Goal: Find specific page/section: Find specific page/section

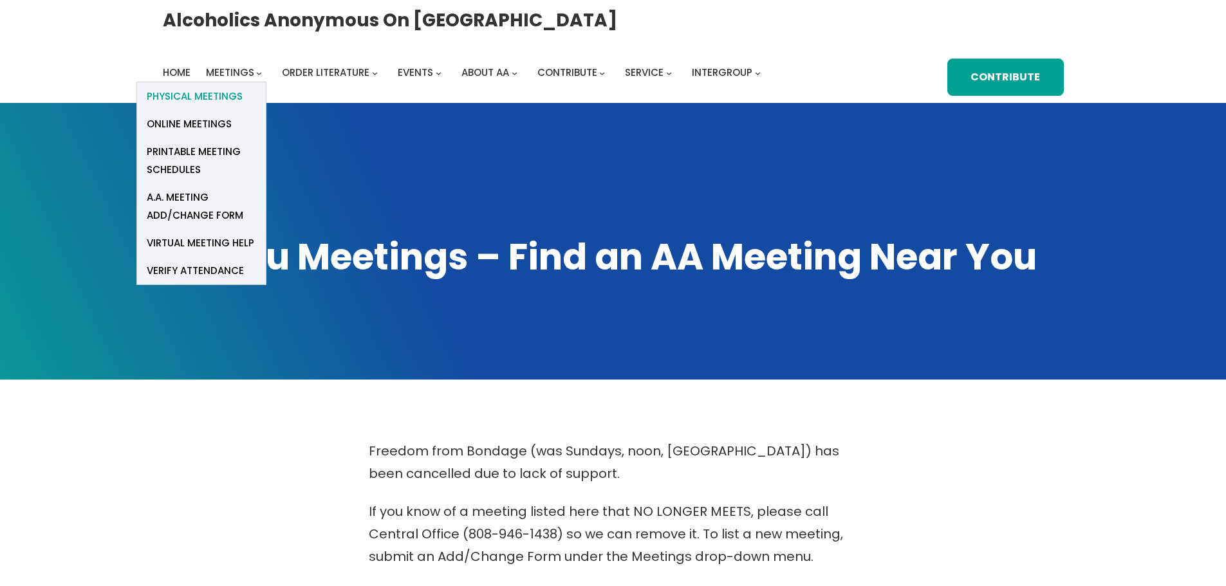
click at [209, 100] on span "Physical Meetings" at bounding box center [195, 97] width 96 height 18
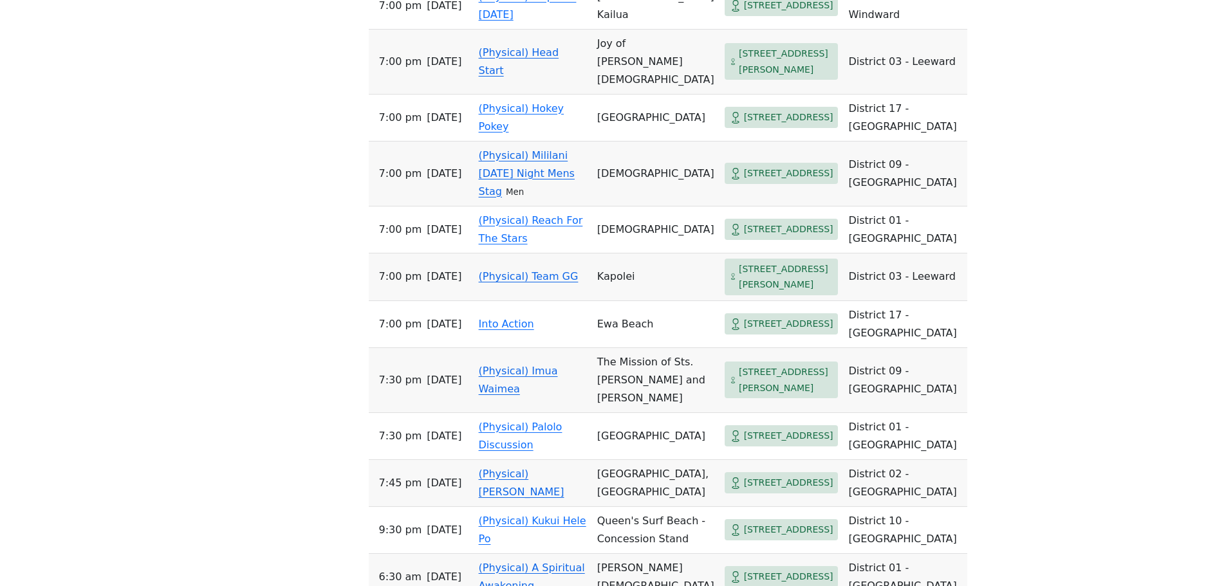
scroll to position [2511, 0]
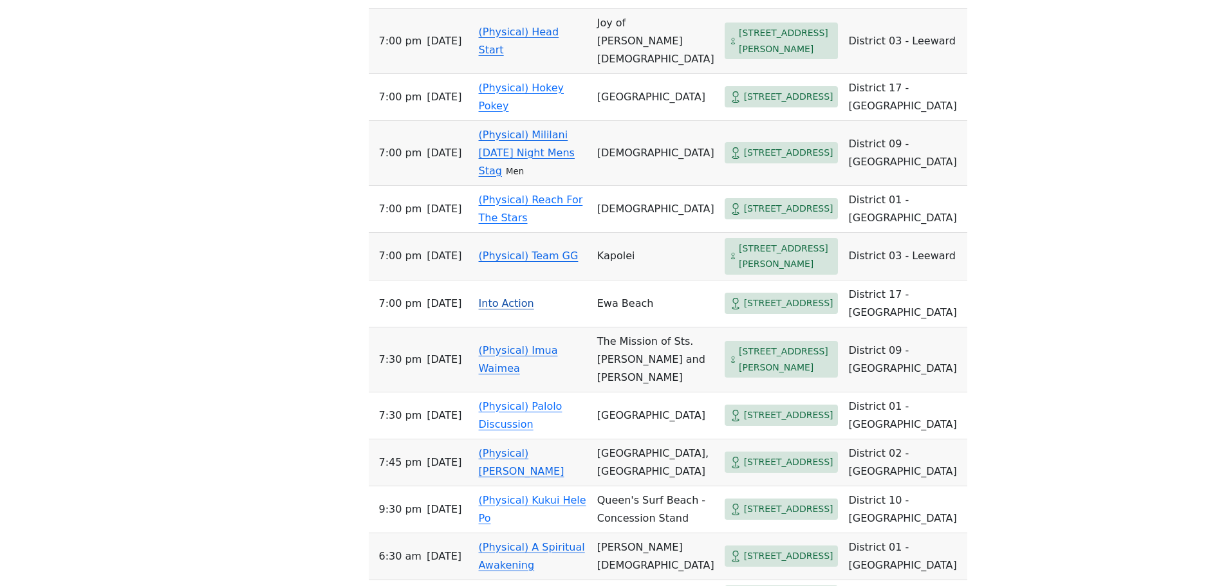
click at [503, 310] on link "Into Action" at bounding box center [506, 303] width 55 height 12
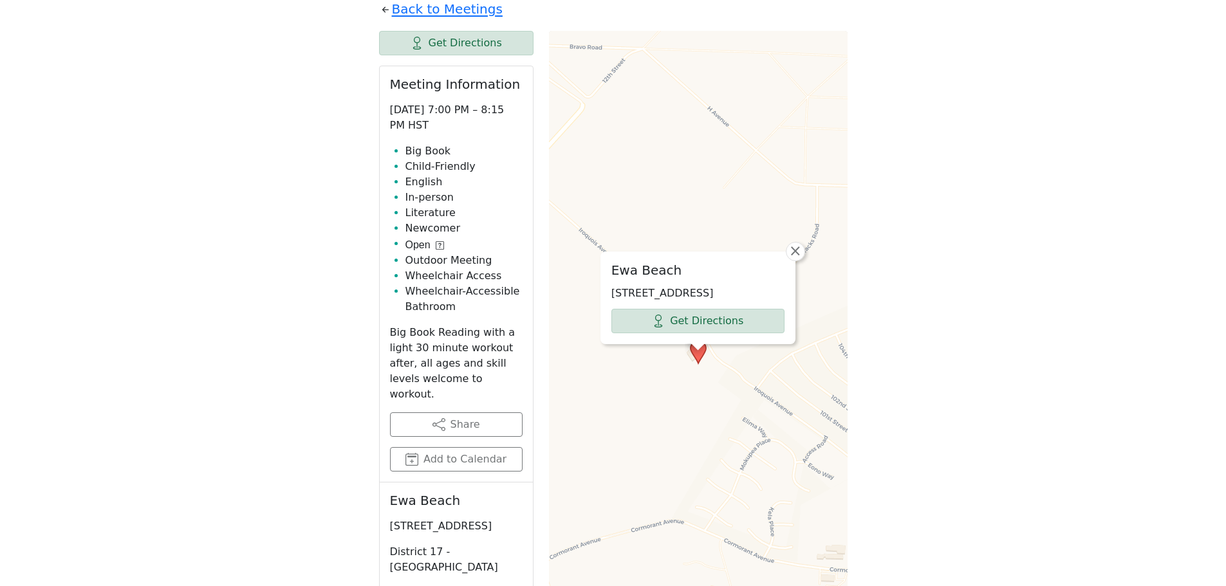
scroll to position [648, 0]
